Goal: Task Accomplishment & Management: Manage account settings

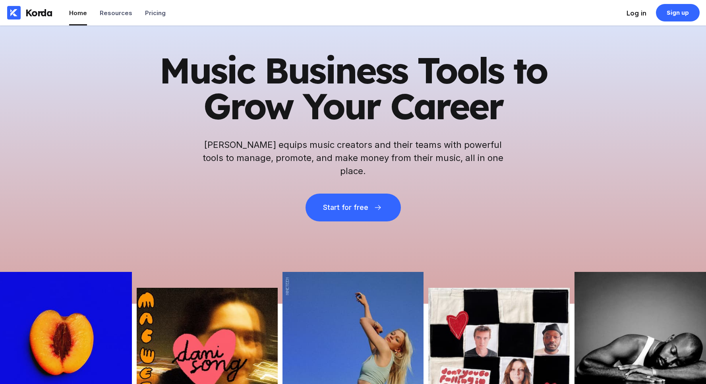
click at [640, 14] on div "Log in" at bounding box center [637, 13] width 20 height 8
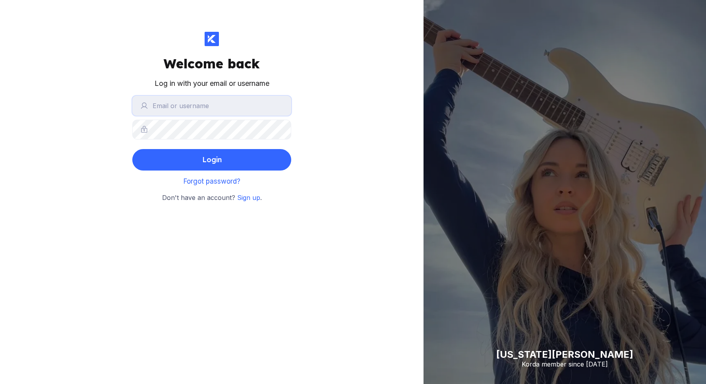
click at [186, 101] on input "text" at bounding box center [211, 106] width 159 height 20
type input "[EMAIL_ADDRESS][DOMAIN_NAME]"
click at [132, 149] on button "Login" at bounding box center [211, 159] width 159 height 21
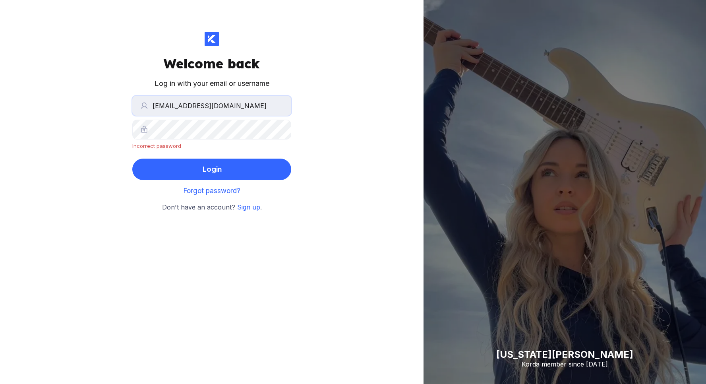
click at [255, 105] on input "[EMAIL_ADDRESS][DOMAIN_NAME]" at bounding box center [211, 106] width 159 height 20
click at [297, 114] on div "Welcome back Log in with your email or username [EMAIL_ADDRESS][DOMAIN_NAME] In…" at bounding box center [212, 192] width 424 height 384
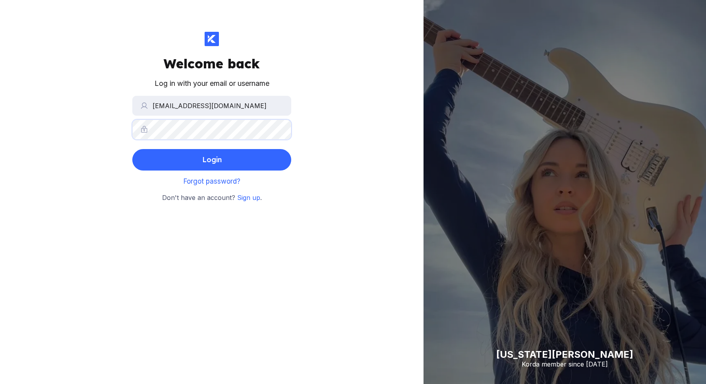
click at [132, 149] on button "Login" at bounding box center [211, 159] width 159 height 21
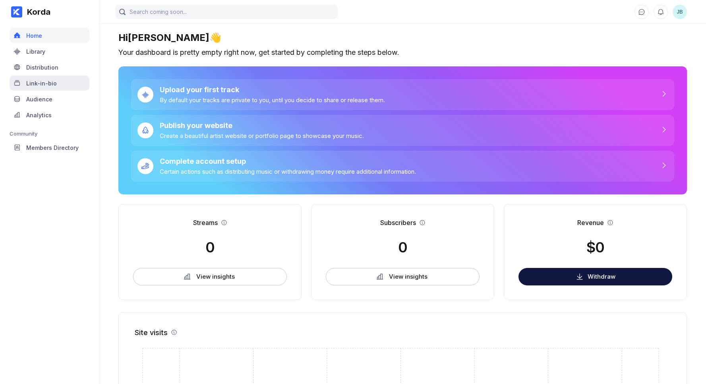
click at [55, 85] on div "Link-in-bio" at bounding box center [50, 83] width 80 height 15
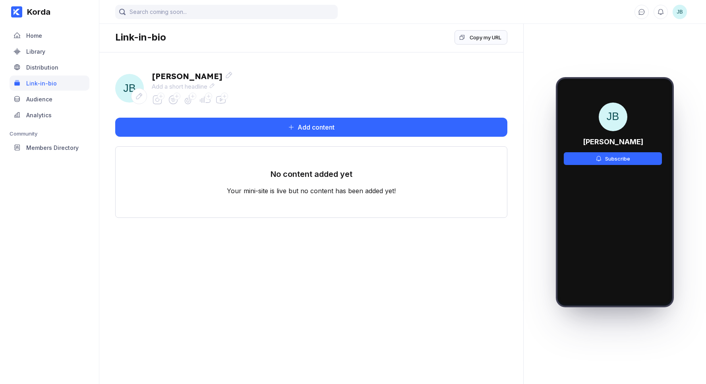
click at [157, 99] on icon at bounding box center [157, 99] width 11 height 11
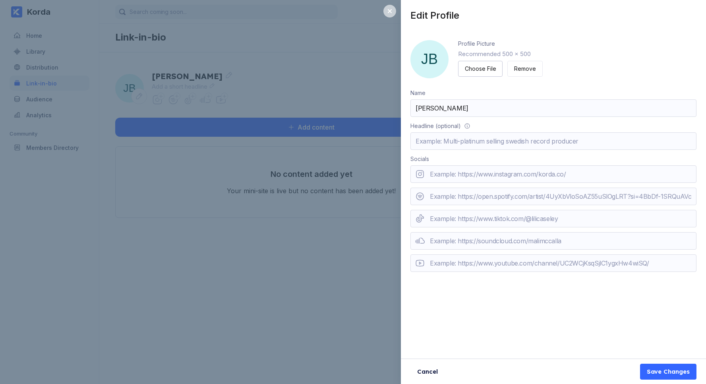
click at [393, 12] on icon at bounding box center [390, 11] width 6 height 6
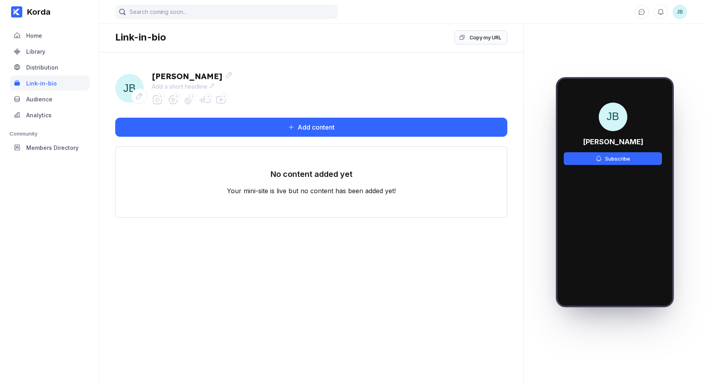
click at [128, 87] on span "JB" at bounding box center [129, 88] width 29 height 29
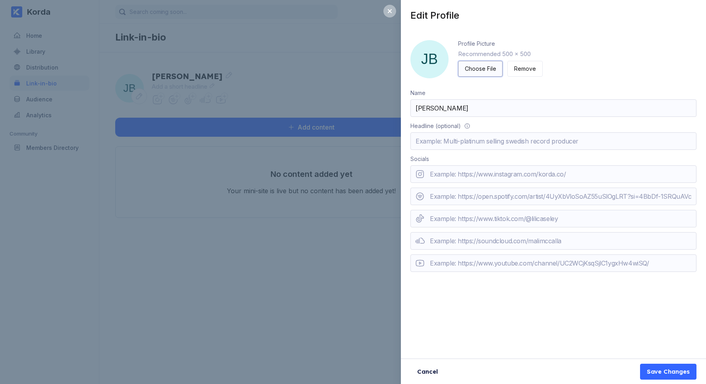
click at [489, 71] on div "Choose File" at bounding box center [480, 69] width 31 height 8
click at [661, 369] on div "Save Changes" at bounding box center [668, 372] width 43 height 8
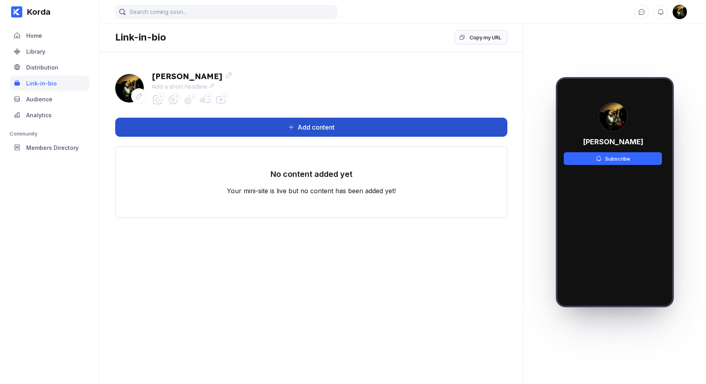
click at [225, 124] on button "Add content" at bounding box center [311, 127] width 392 height 19
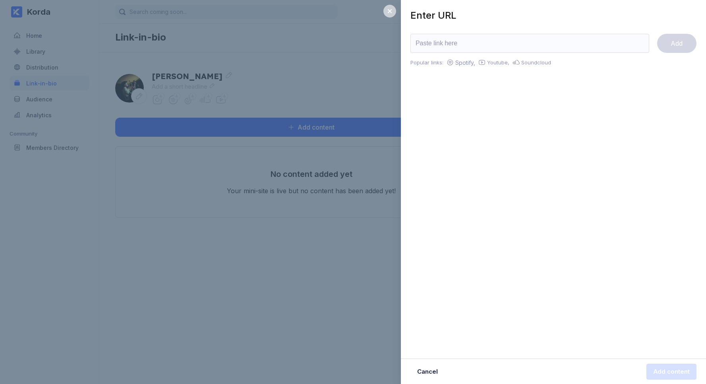
click at [393, 14] on icon at bounding box center [390, 11] width 6 height 6
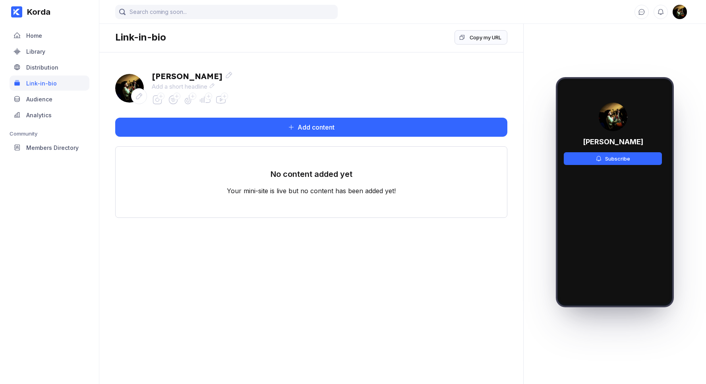
click at [158, 100] on icon at bounding box center [157, 99] width 11 height 11
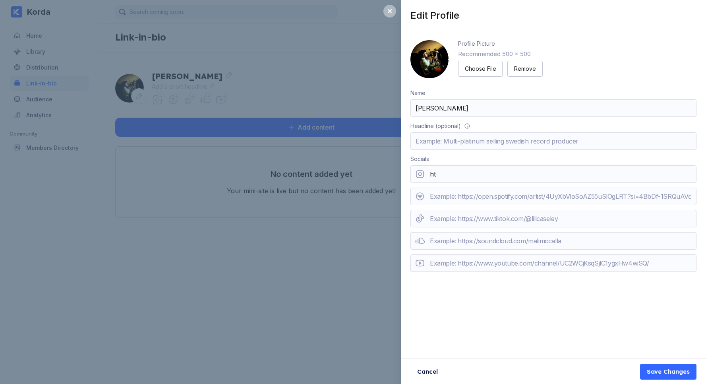
type input "[URL][DOMAIN_NAME]"
click at [475, 196] on input "url" at bounding box center [554, 196] width 286 height 17
type input "h"
type input "s"
click at [460, 262] on input "url" at bounding box center [554, 262] width 286 height 17
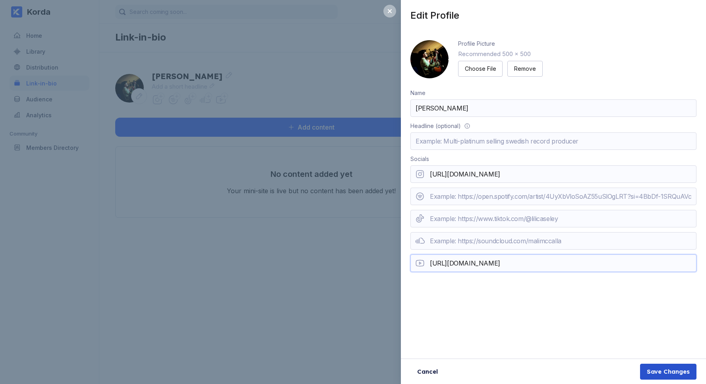
type input "[URL][DOMAIN_NAME]"
click at [674, 370] on div "Save Changes" at bounding box center [668, 372] width 43 height 8
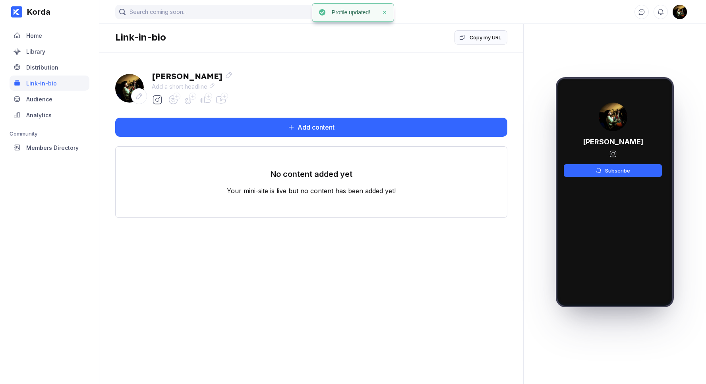
click at [217, 99] on icon at bounding box center [220, 99] width 11 height 11
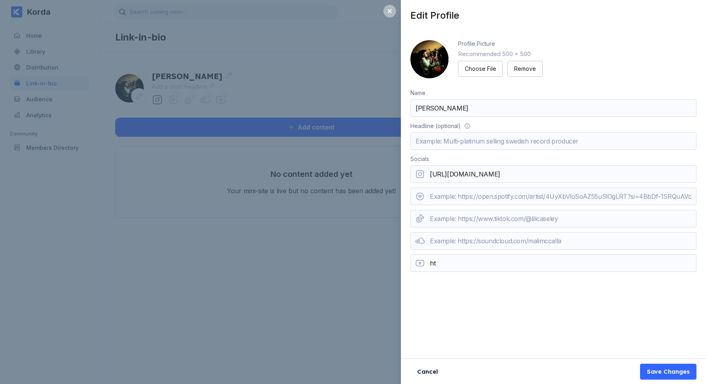
type input "h"
paste input "[URL][DOMAIN_NAME]"
type input "[URL][DOMAIN_NAME]"
click at [668, 370] on div "Save Changes" at bounding box center [668, 372] width 43 height 8
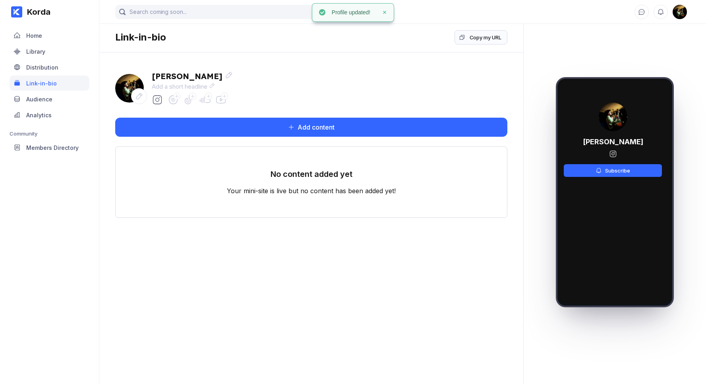
click at [217, 97] on icon at bounding box center [220, 99] width 11 height 11
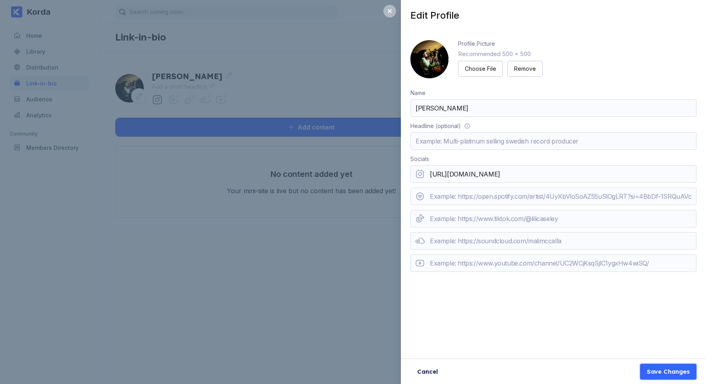
click at [669, 374] on div "Save Changes" at bounding box center [668, 372] width 43 height 8
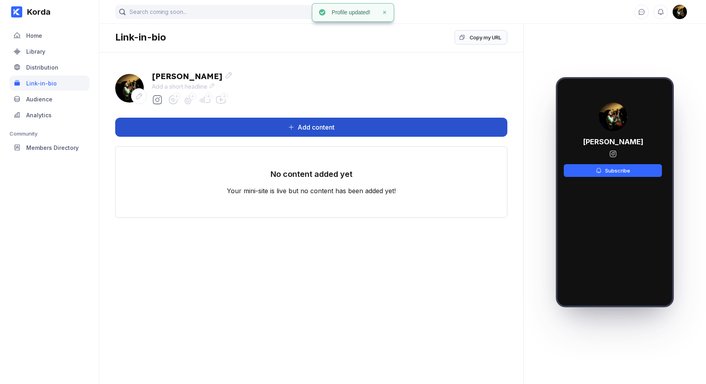
click at [301, 122] on button "Add content" at bounding box center [311, 127] width 392 height 19
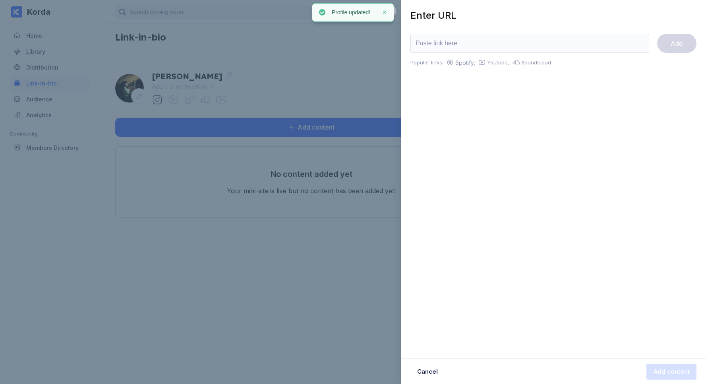
click at [455, 63] on div "Spotify," at bounding box center [464, 62] width 21 height 7
drag, startPoint x: 392, startPoint y: 12, endPoint x: 385, endPoint y: 16, distance: 8.2
click at [392, 12] on icon at bounding box center [390, 11] width 6 height 6
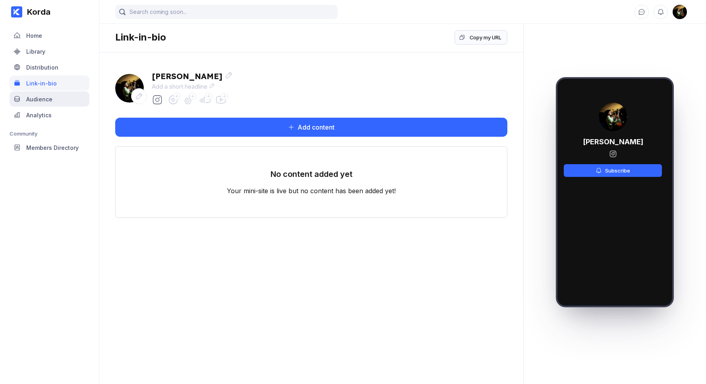
click at [48, 102] on div "Audience" at bounding box center [39, 99] width 26 height 7
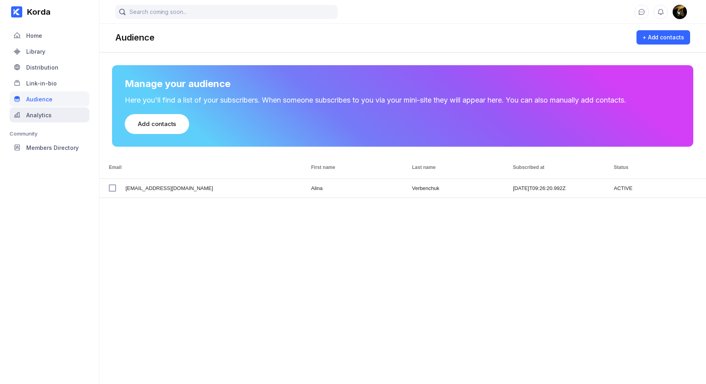
click at [41, 115] on div "Analytics" at bounding box center [38, 115] width 25 height 7
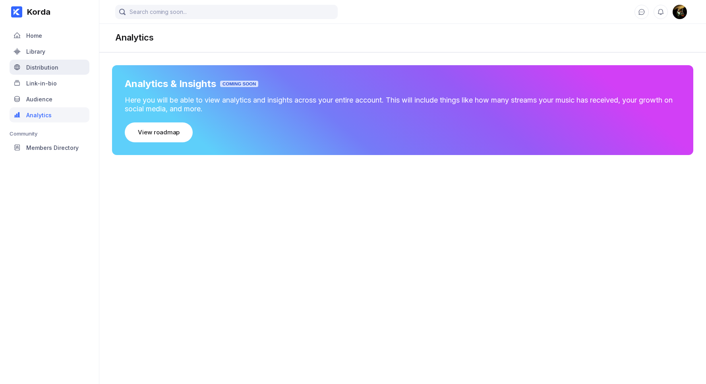
click at [41, 66] on div "Distribution" at bounding box center [42, 67] width 32 height 7
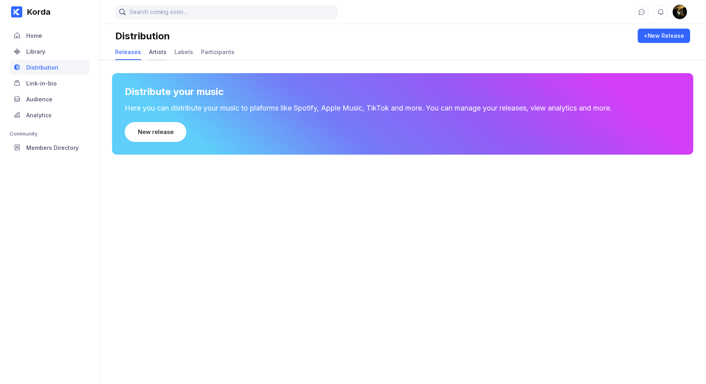
click at [159, 51] on div "Artists" at bounding box center [157, 52] width 17 height 7
click at [184, 51] on div "Labels" at bounding box center [184, 52] width 19 height 7
click at [212, 53] on div "Participants" at bounding box center [217, 52] width 33 height 7
click at [128, 54] on div "Releases" at bounding box center [128, 52] width 26 height 7
click at [35, 52] on div "Library" at bounding box center [35, 51] width 19 height 7
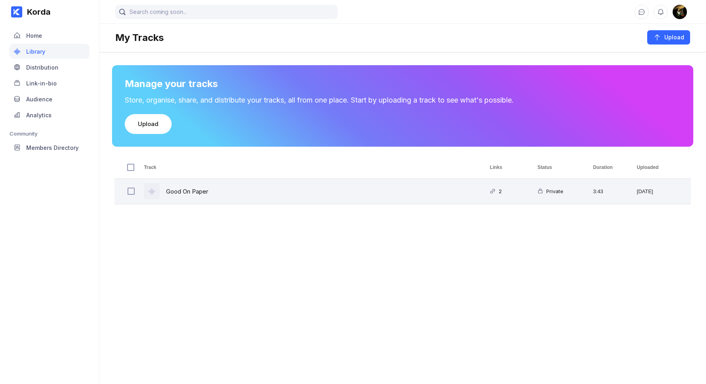
click at [494, 190] on icon at bounding box center [493, 191] width 6 height 6
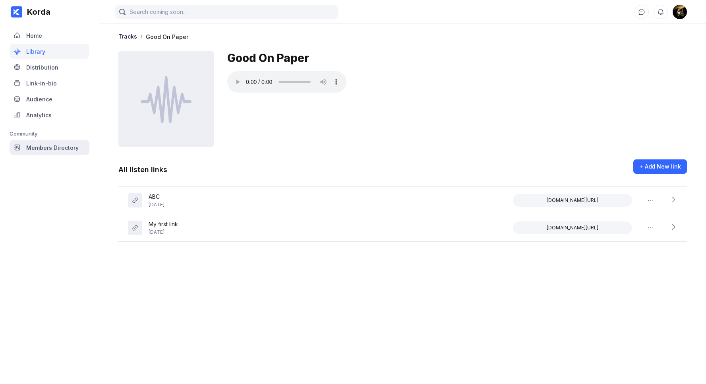
click at [52, 145] on div "Members Directory" at bounding box center [52, 147] width 52 height 7
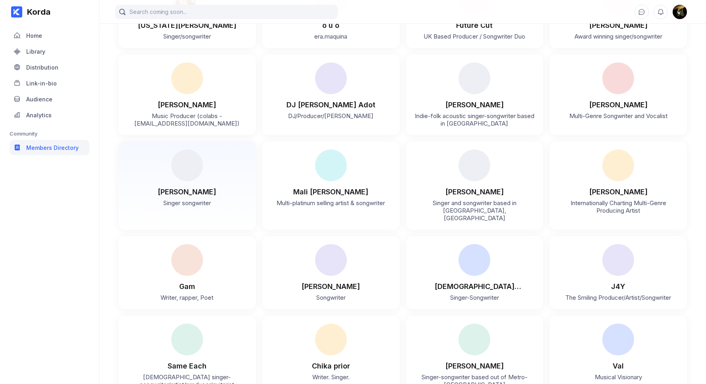
scroll to position [120, 0]
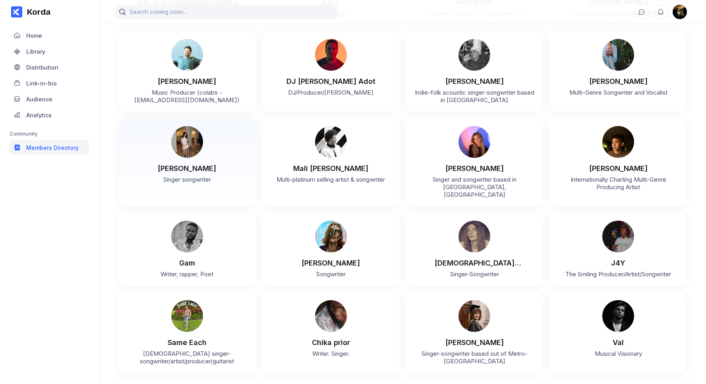
click at [196, 147] on img at bounding box center [187, 142] width 32 height 32
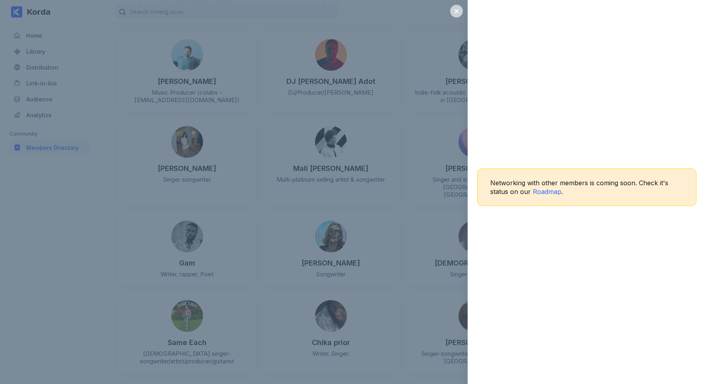
click at [460, 11] on div at bounding box center [456, 11] width 13 height 13
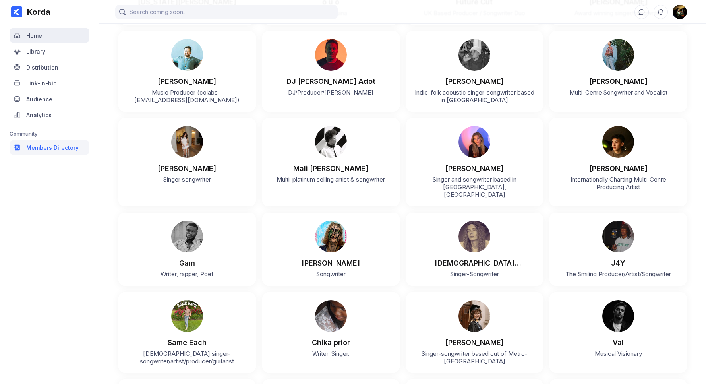
click at [39, 38] on div "Home" at bounding box center [34, 35] width 16 height 7
